Goal: Find specific page/section: Find specific page/section

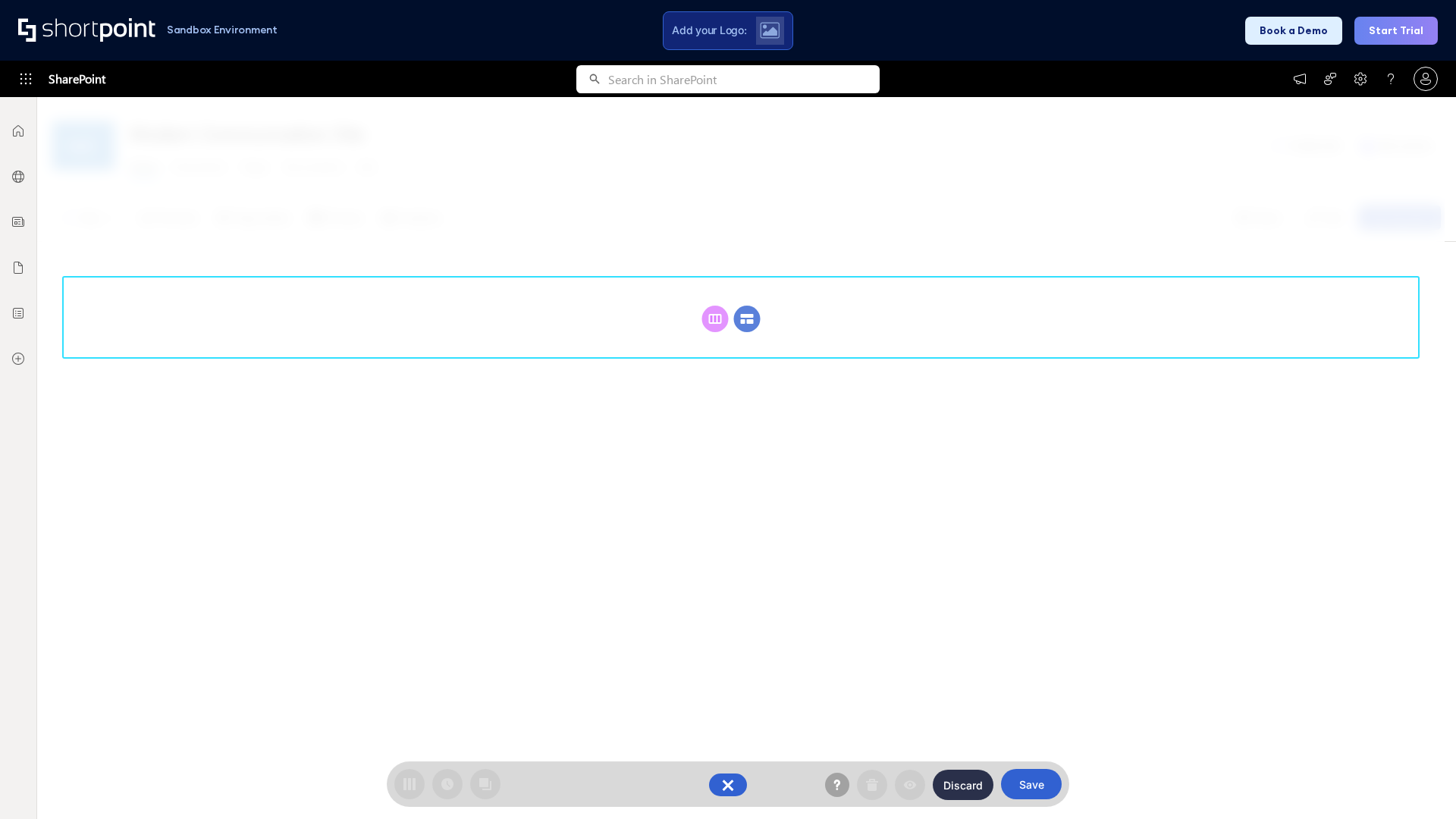
scroll to position [208, 0]
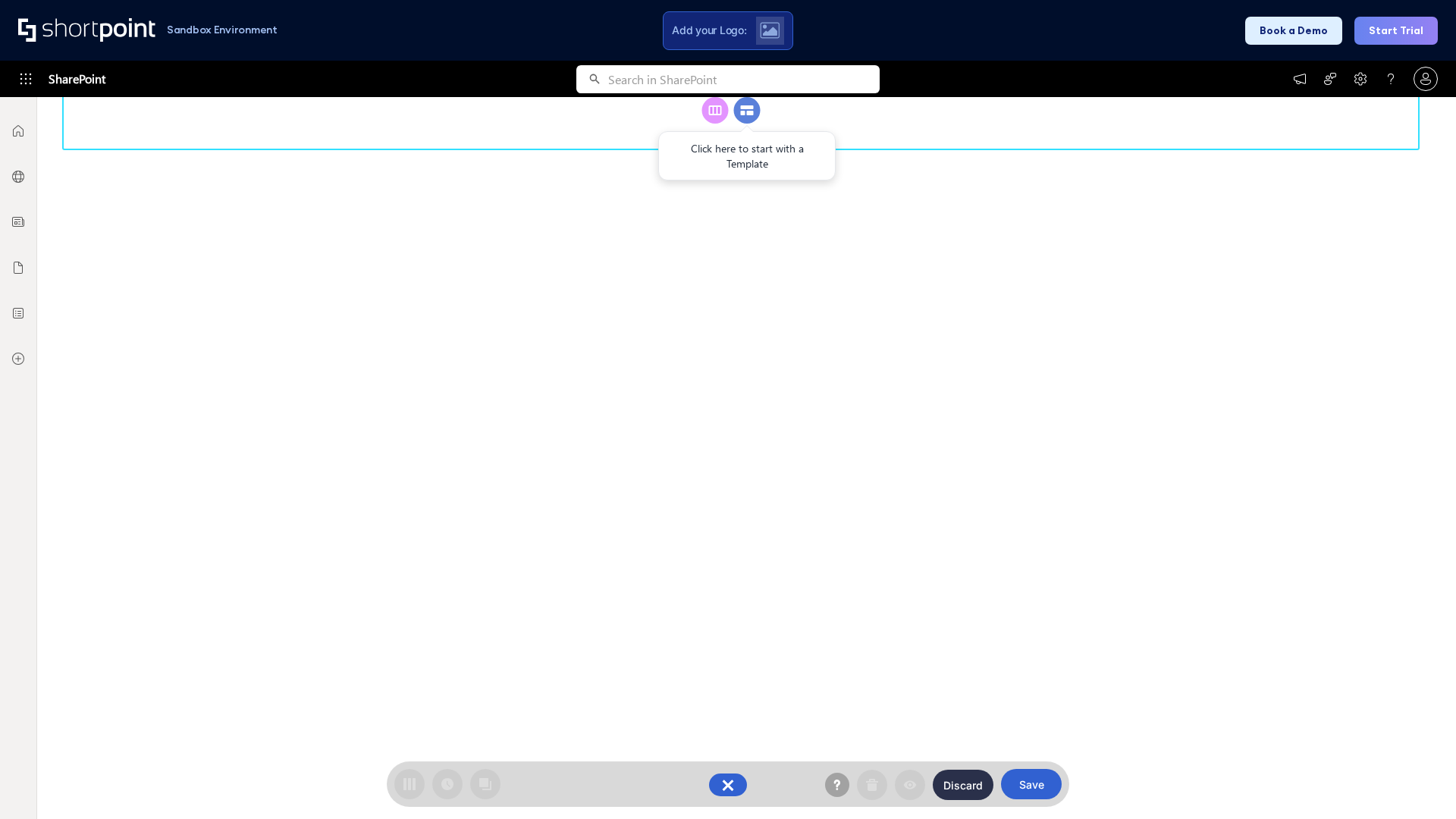
click at [747, 123] on circle at bounding box center [747, 110] width 27 height 27
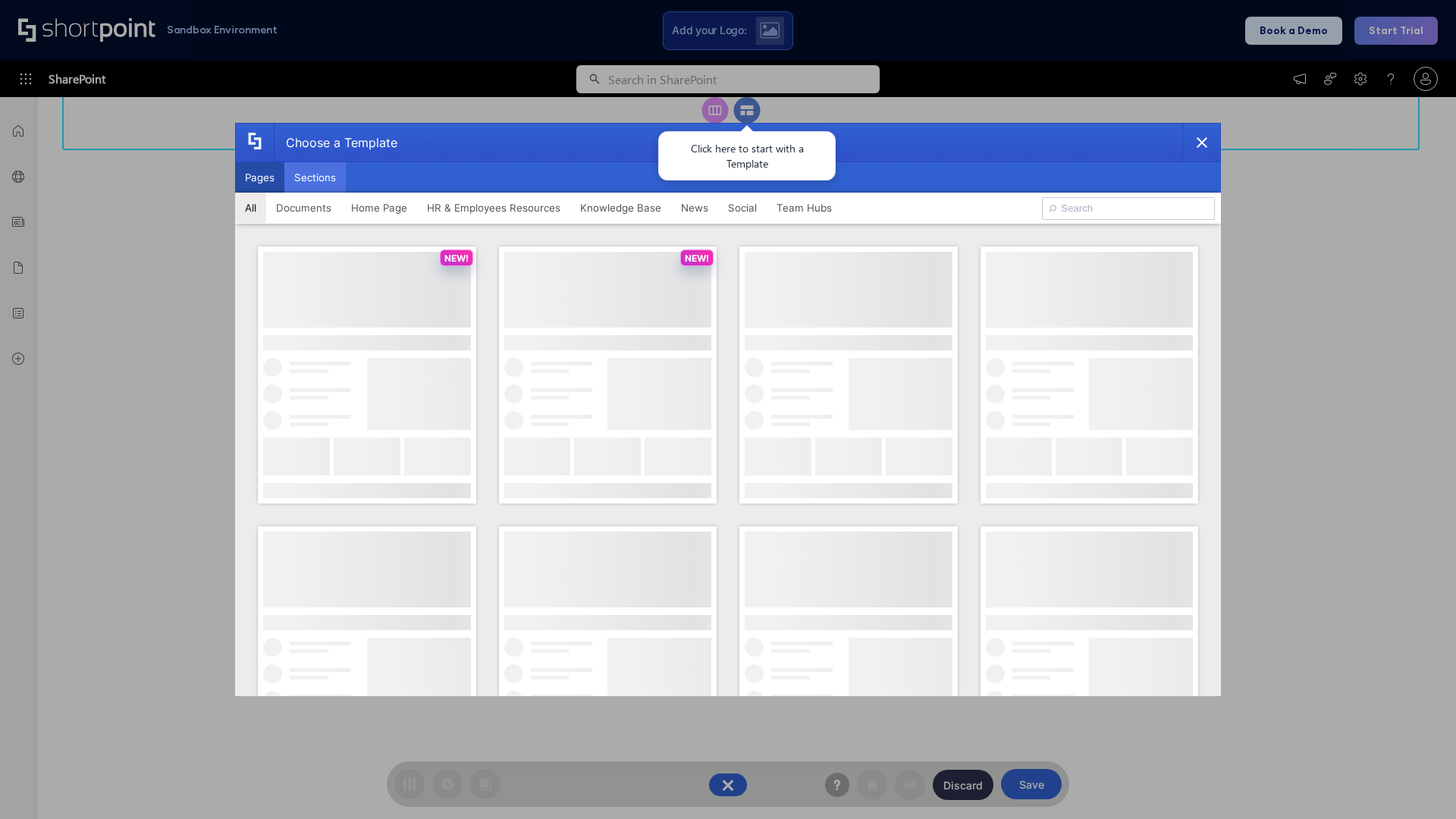
click at [314, 177] on button "Sections" at bounding box center [314, 177] width 61 height 30
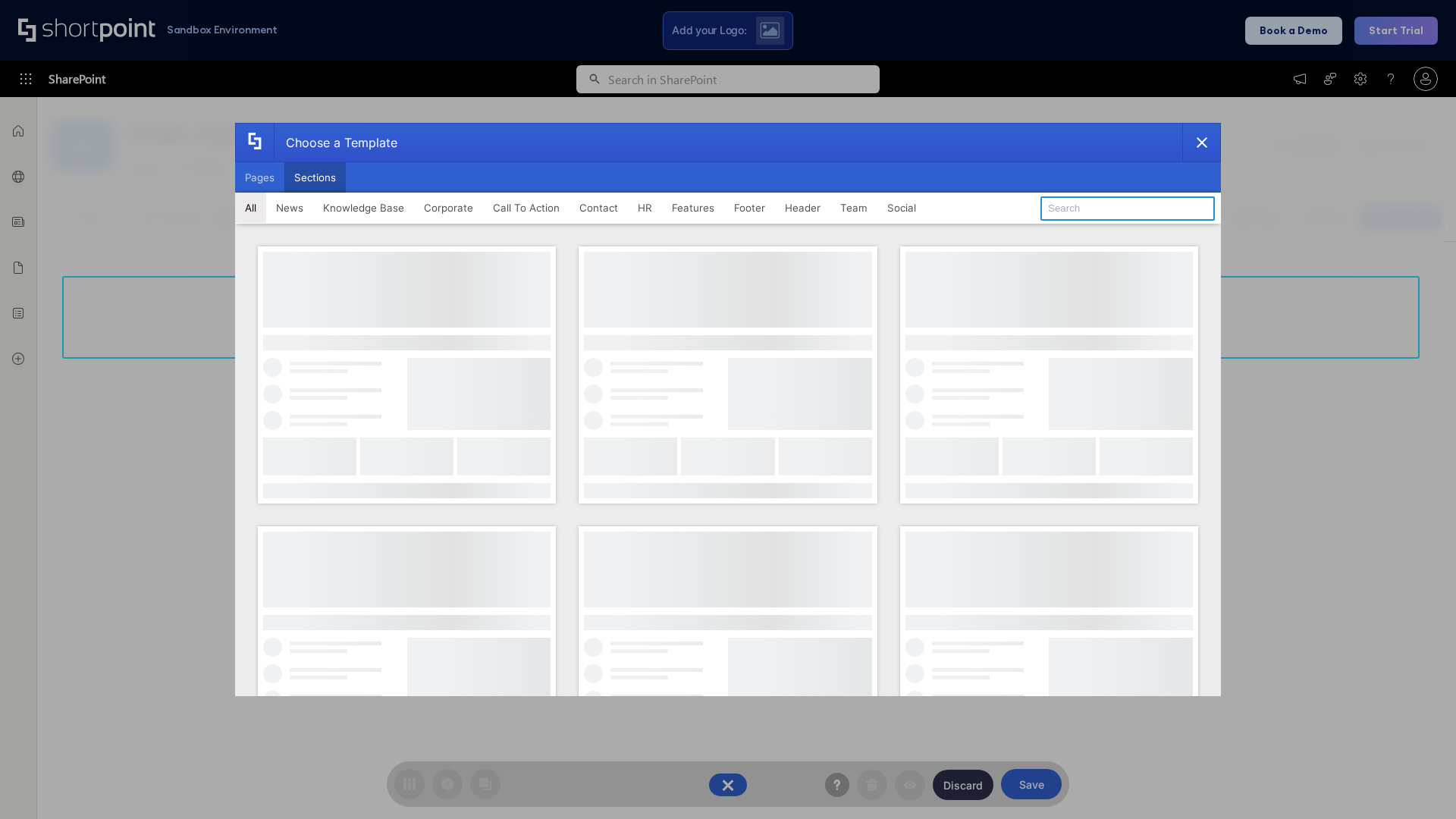
type input "News Kit 1"
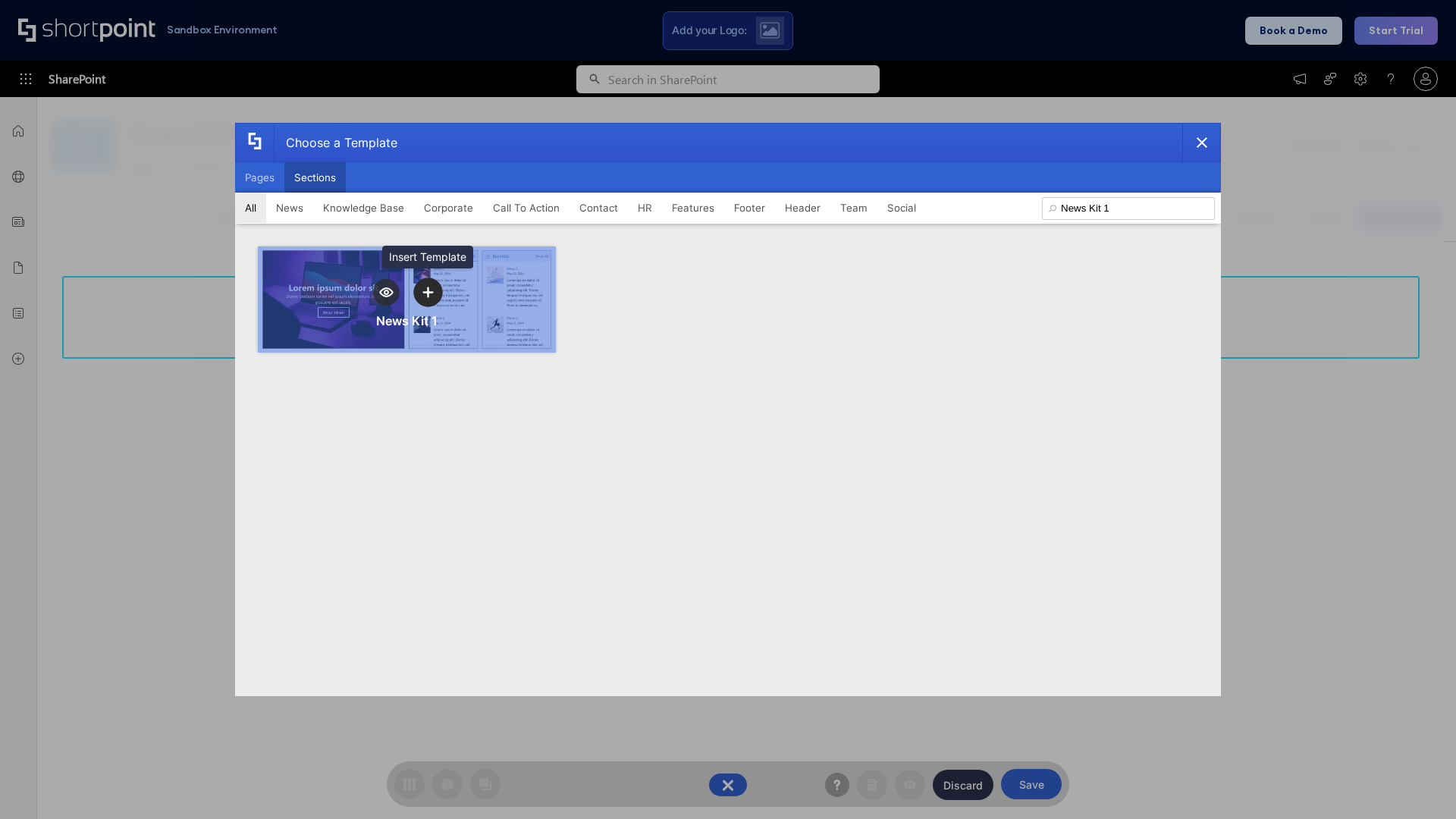
click at [428, 292] on icon "template selector" at bounding box center [427, 292] width 11 height 11
